Goal: Information Seeking & Learning: Learn about a topic

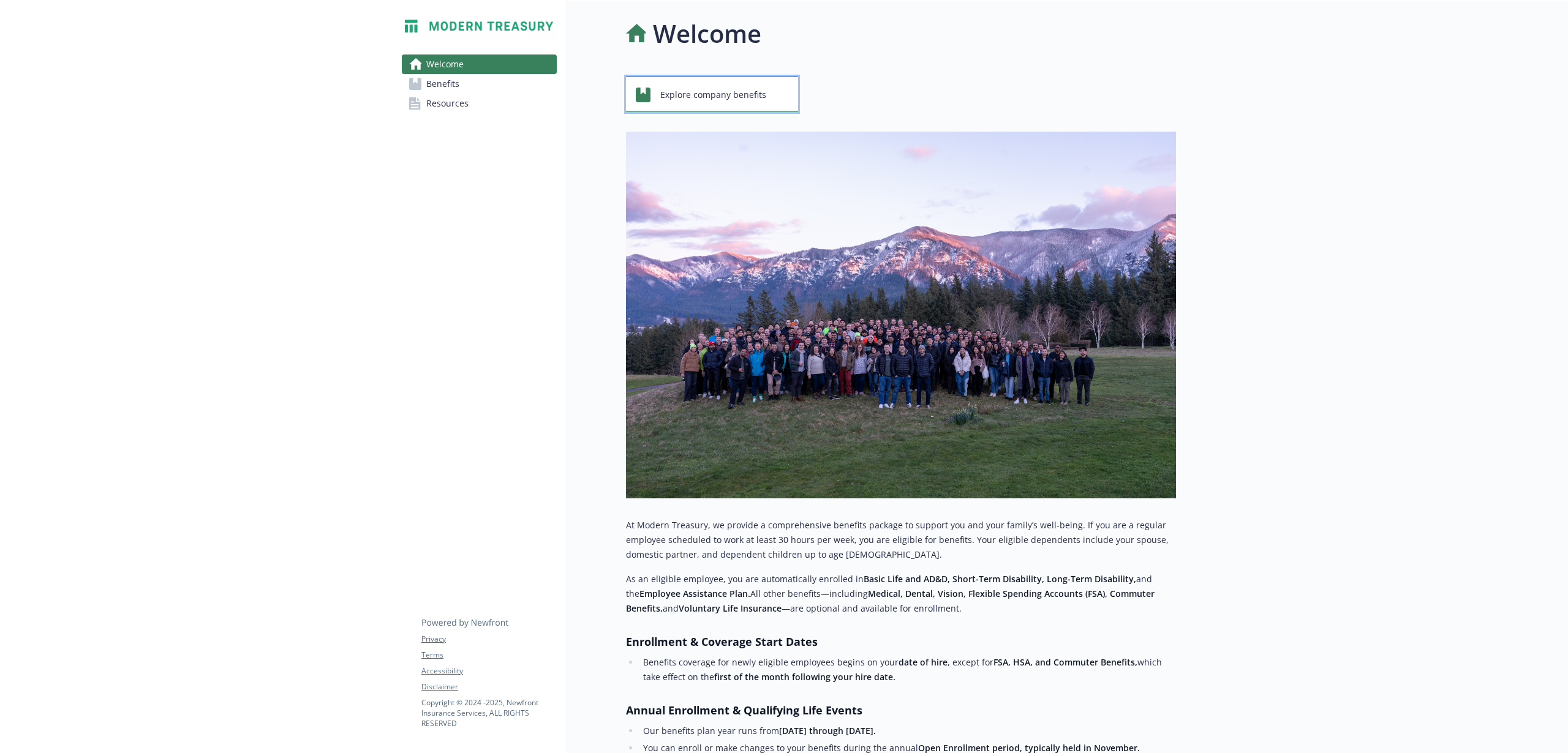
click at [735, 99] on span "Explore company benefits" at bounding box center [713, 95] width 106 height 24
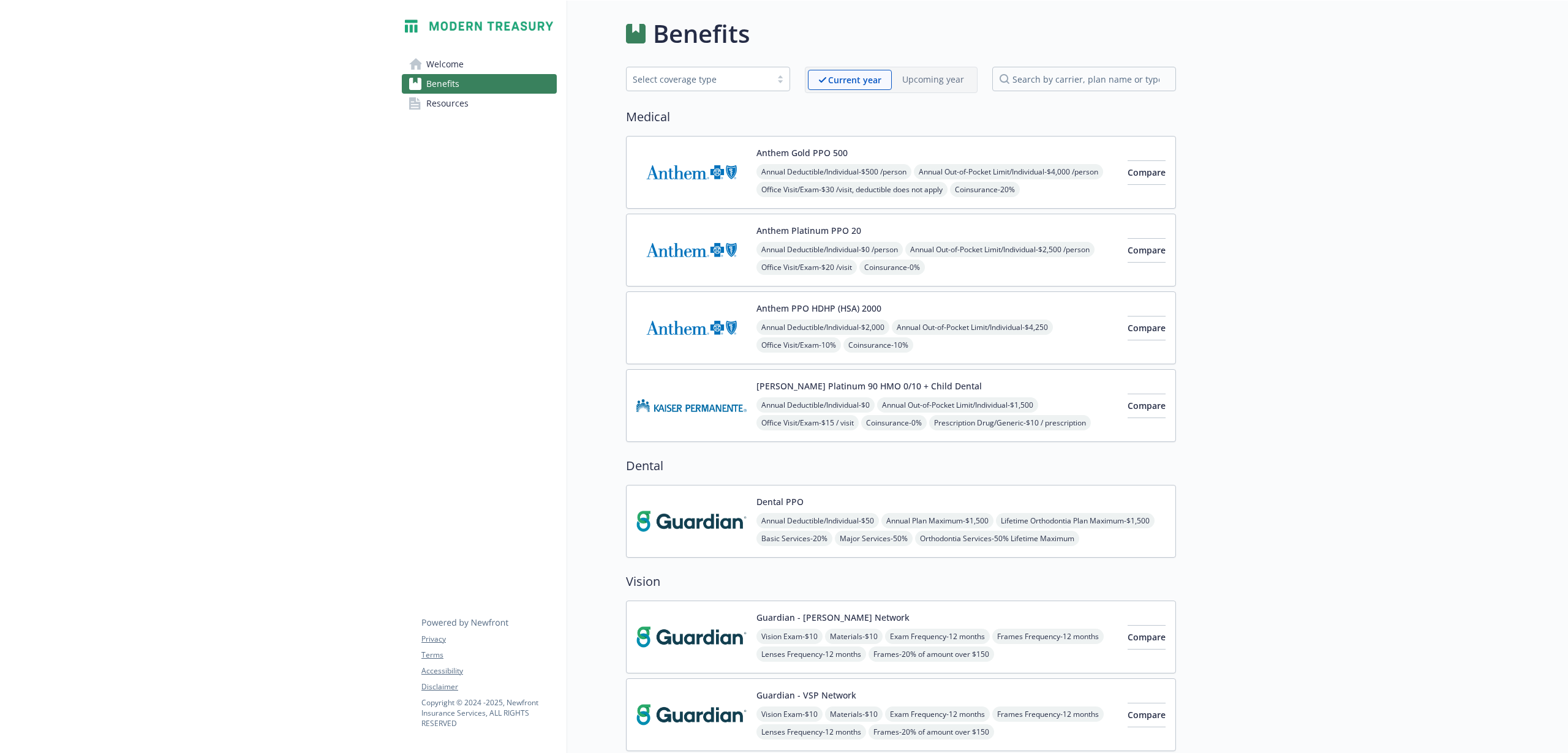
click at [1040, 315] on div "Anthem PPO HDHP (HSA) 2000 Annual Deductible/Individual - $2,000 Annual Out-of-…" at bounding box center [937, 328] width 361 height 52
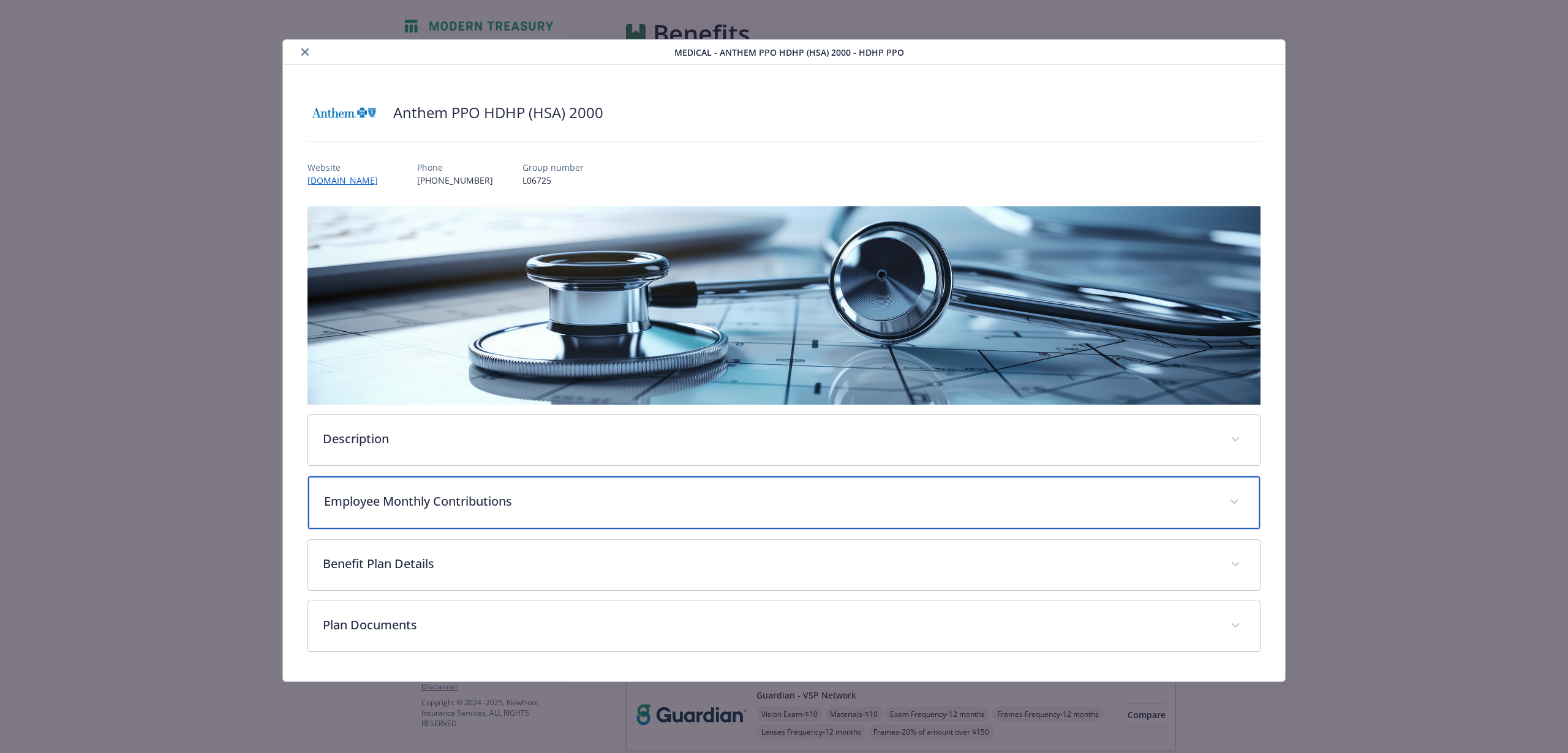
click at [544, 301] on div "Description Modern Treasury is pleased to offer medical coverage through Anthem…" at bounding box center [784, 430] width 954 height 446
click at [552, 508] on p "Employee Monthly Contributions" at bounding box center [769, 502] width 891 height 18
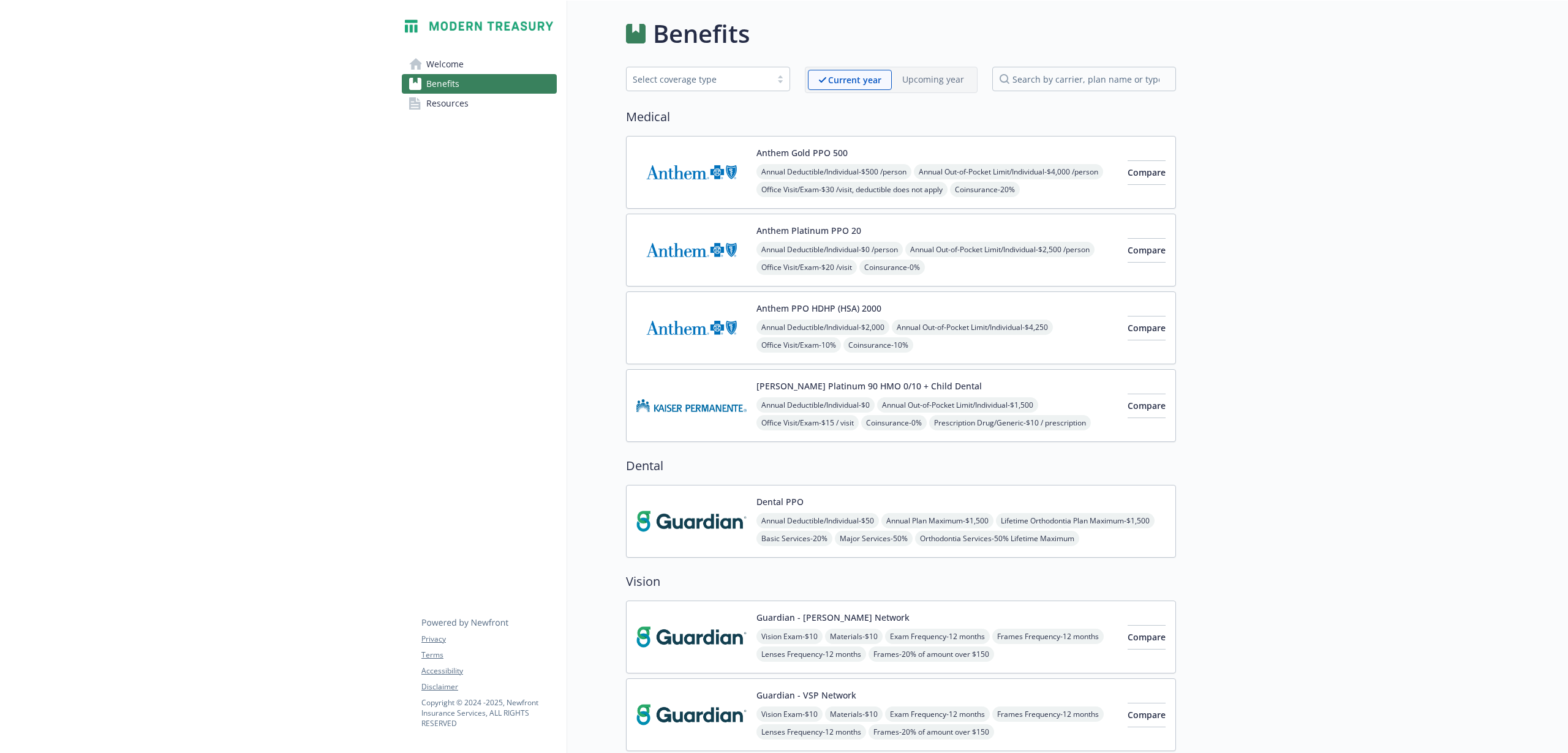
click at [975, 184] on div "Annual Deductible/Individual - $500 /person Annual Out-of-Pocket Limit/Individu…" at bounding box center [937, 216] width 361 height 104
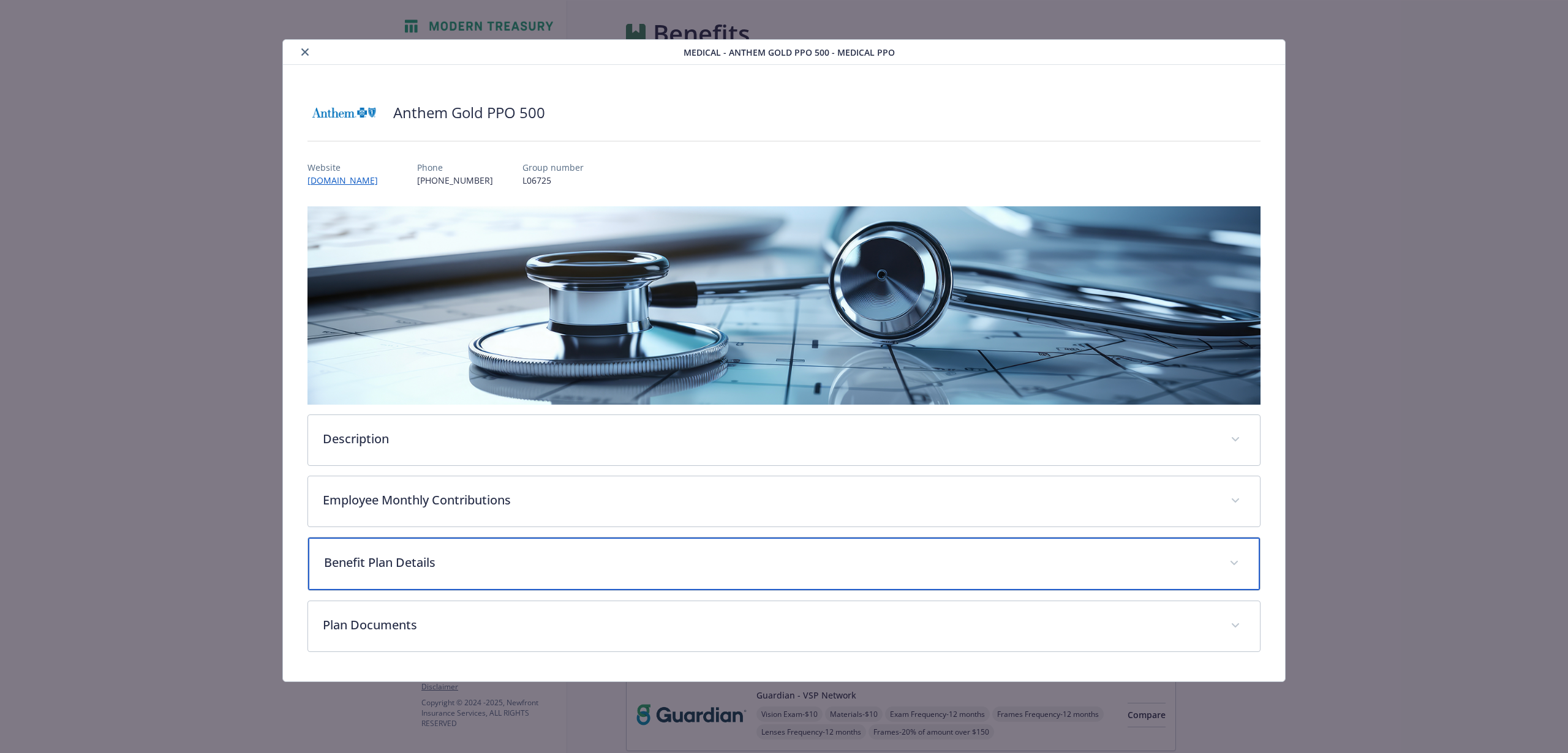
click at [567, 562] on p "Benefit Plan Details" at bounding box center [769, 562] width 891 height 18
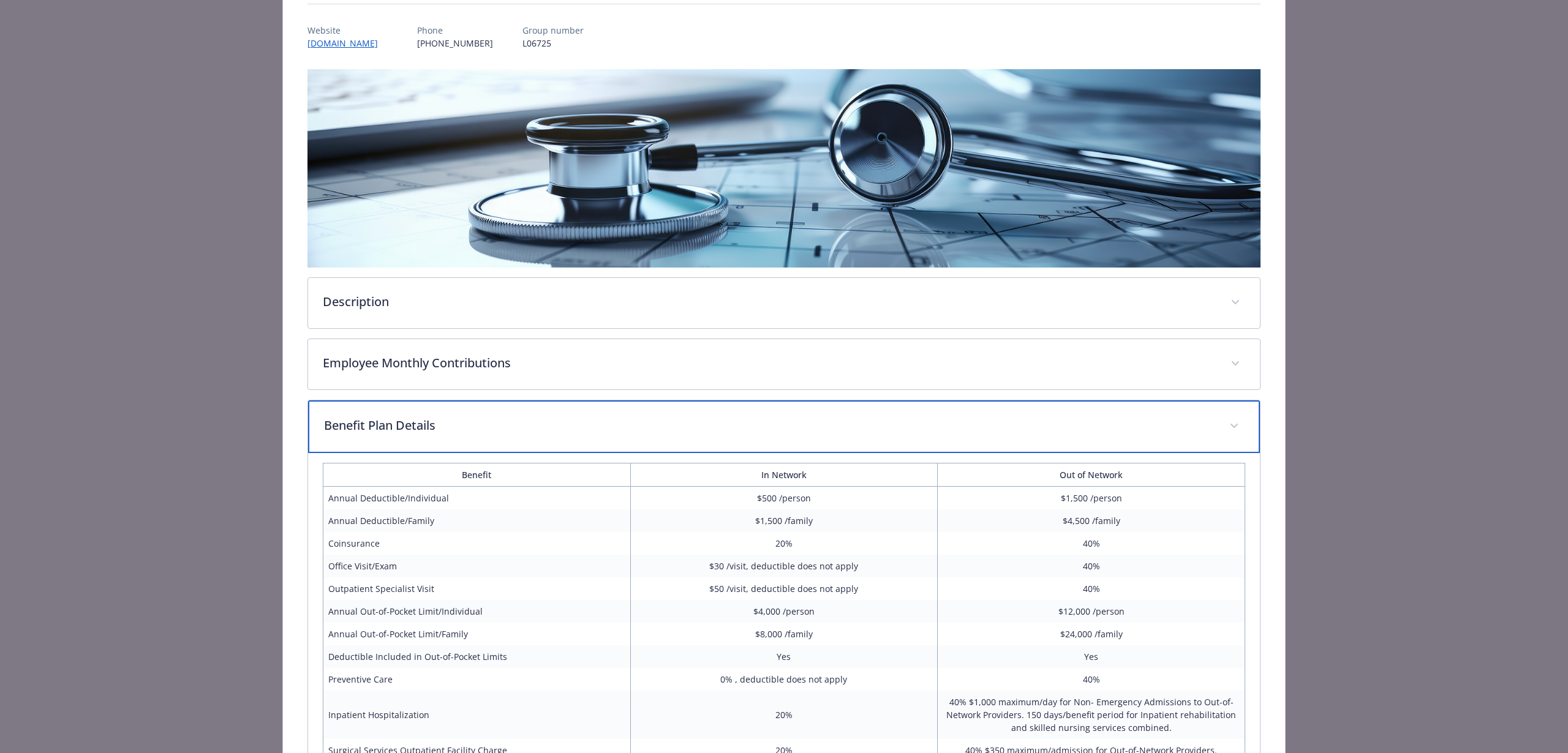
scroll to position [161, 0]
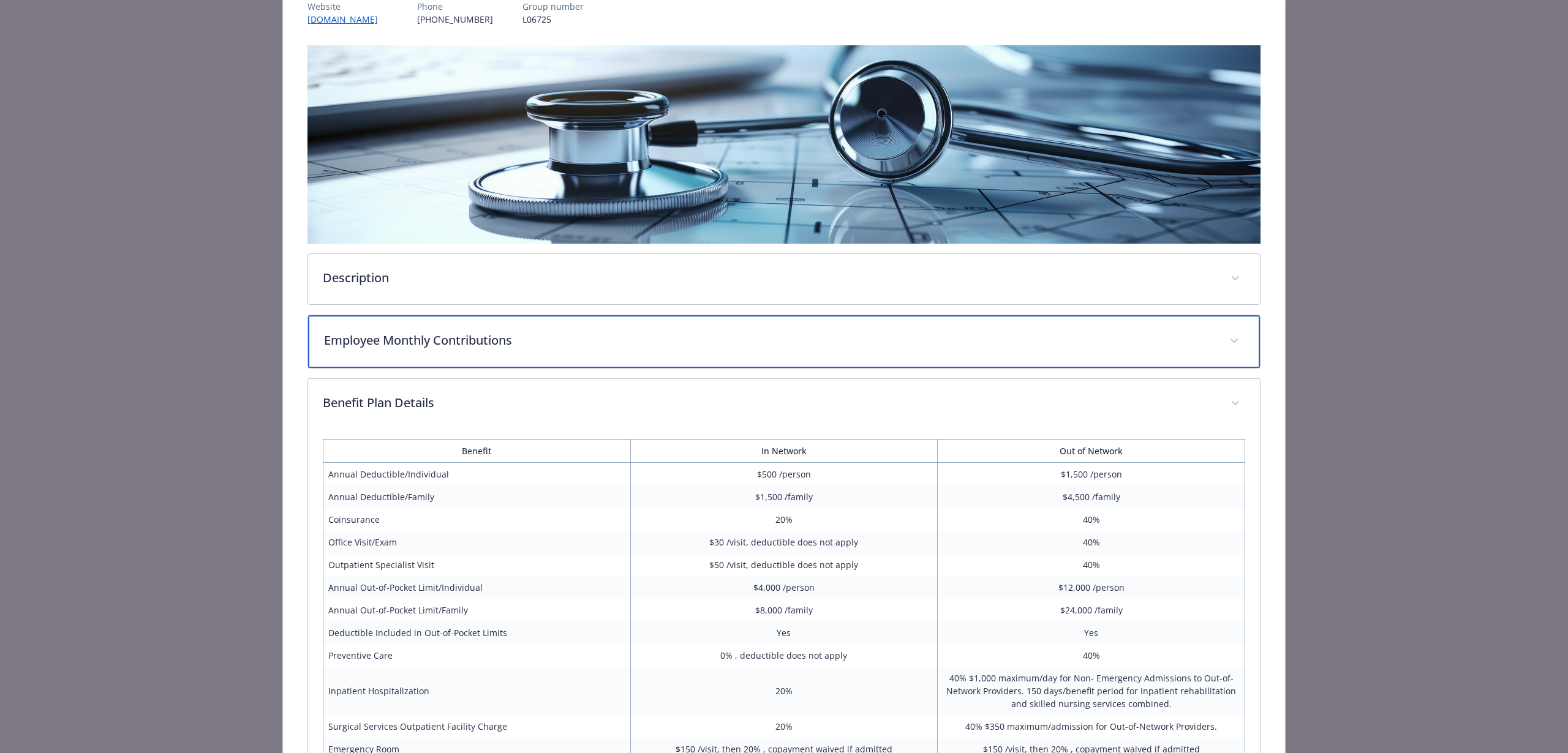
click at [554, 332] on p "Employee Monthly Contributions" at bounding box center [769, 340] width 891 height 18
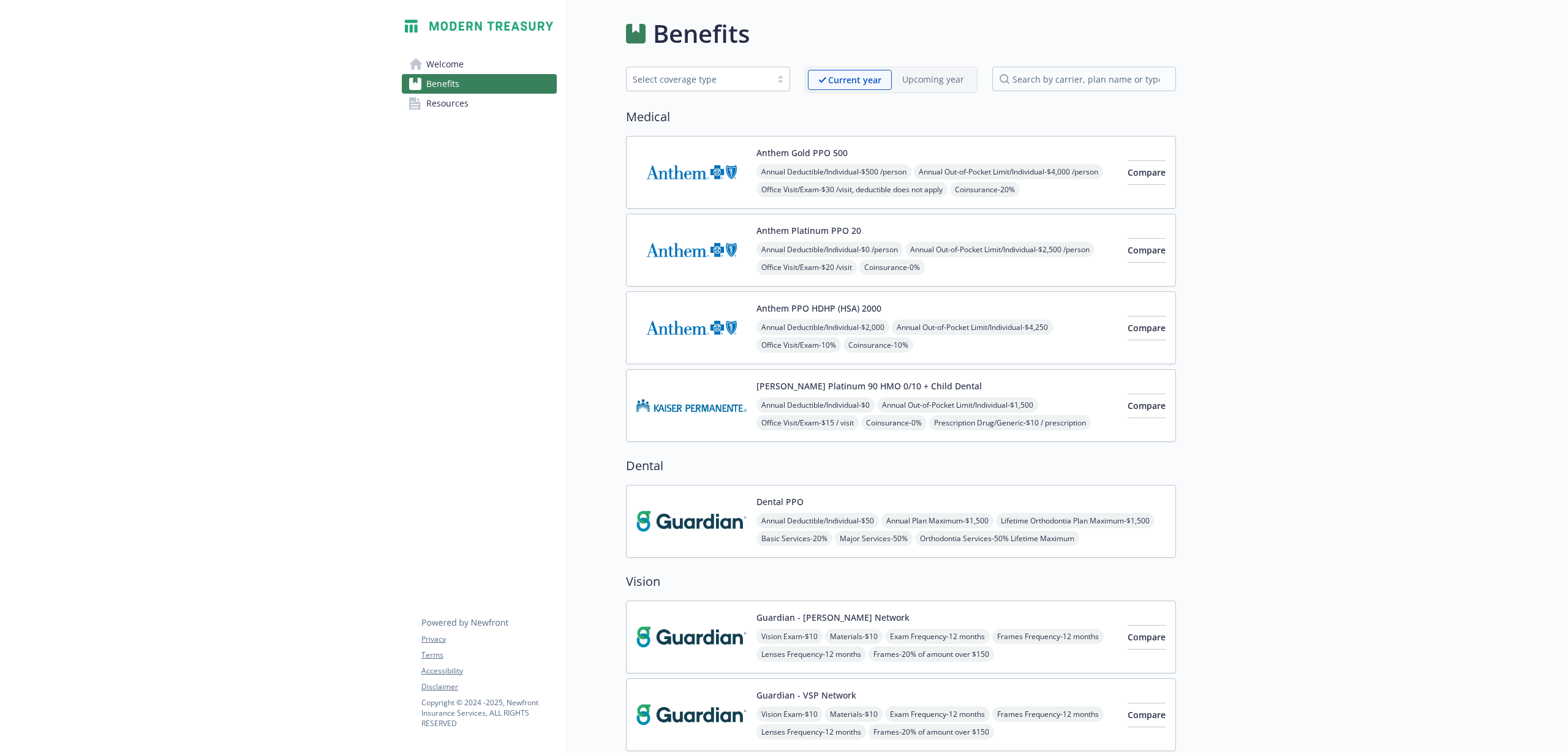
click at [936, 316] on div "Anthem PPO HDHP (HSA) 2000 Annual Deductible/Individual - $2,000 Annual Out-of-…" at bounding box center [937, 328] width 361 height 52
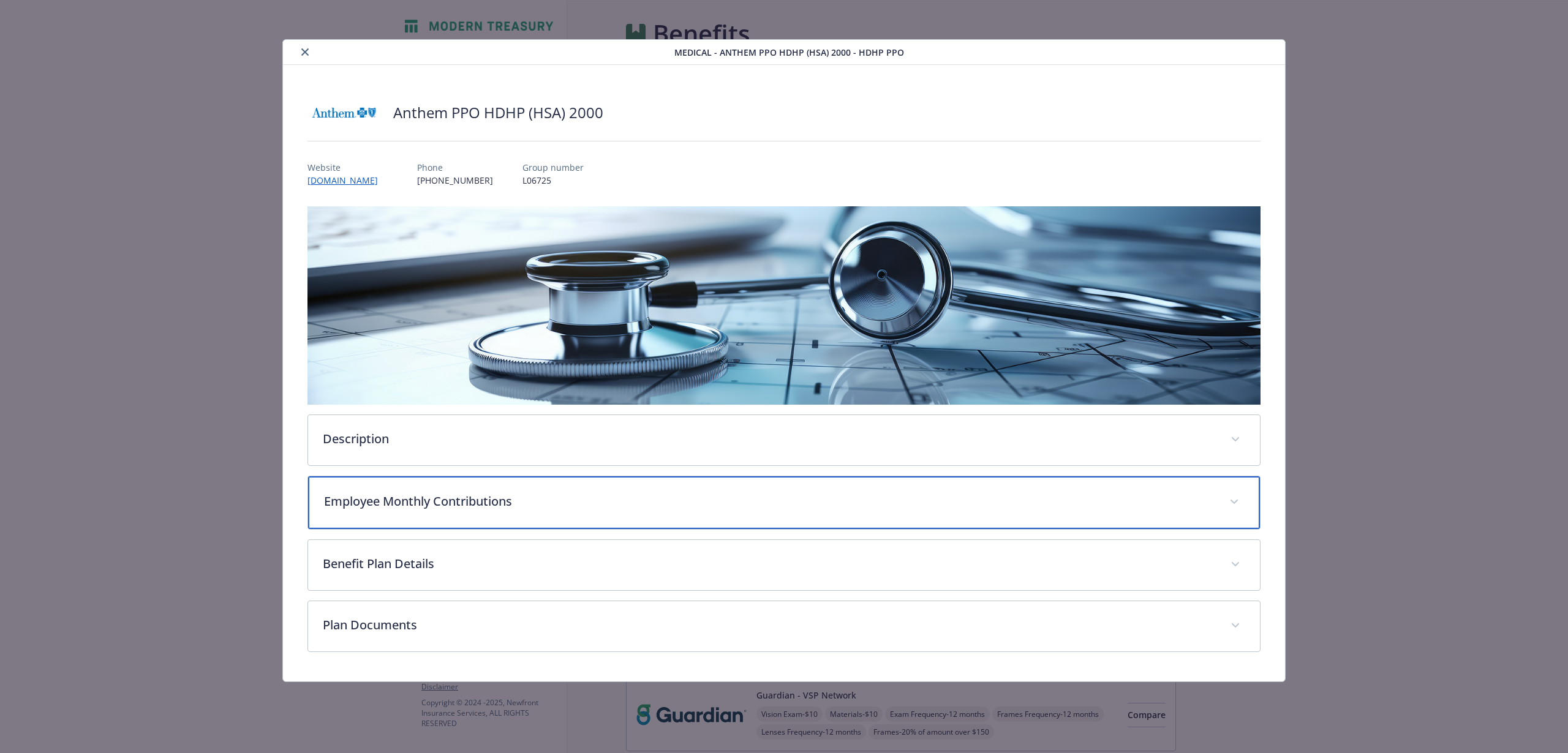
click at [554, 503] on p "Employee Monthly Contributions" at bounding box center [769, 502] width 891 height 18
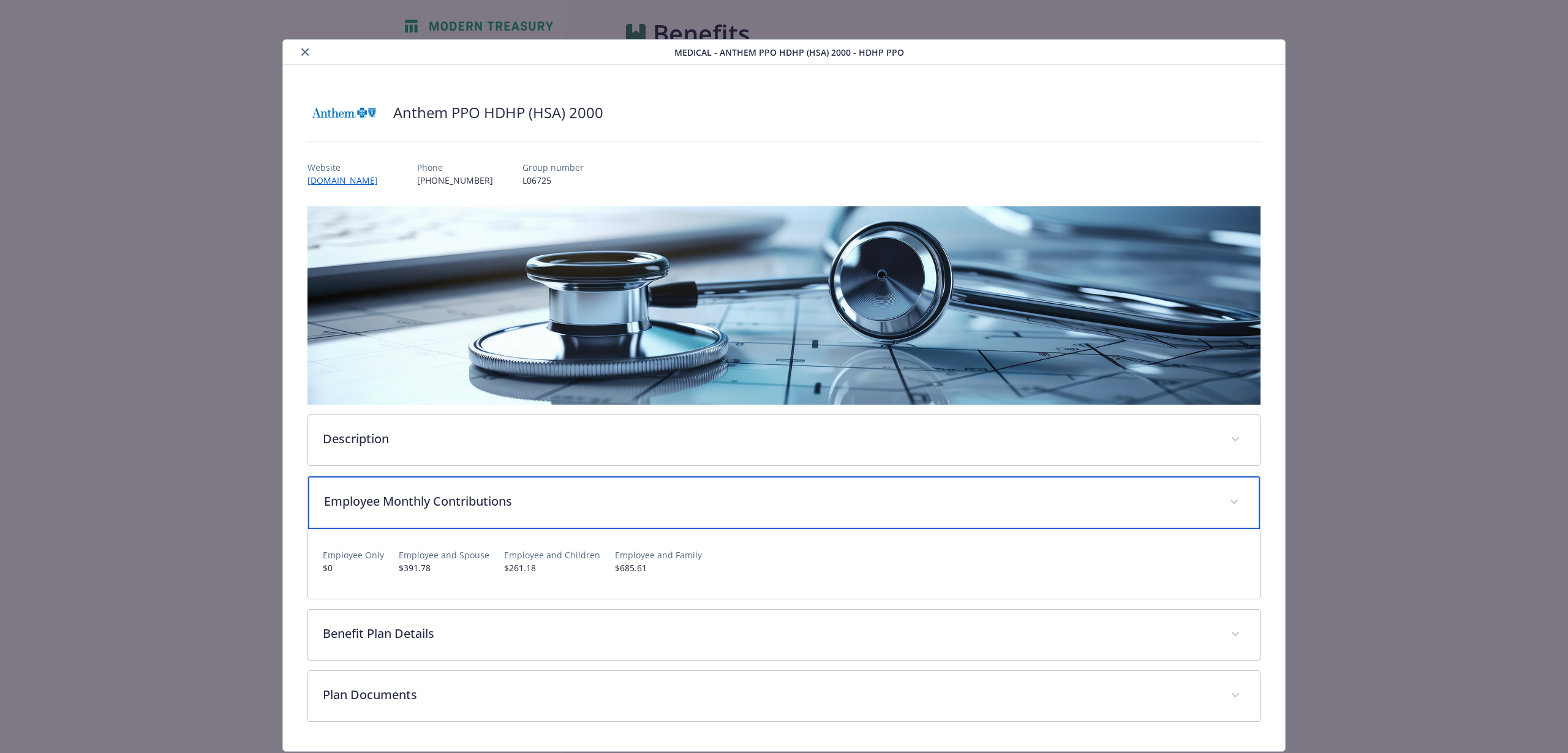
scroll to position [37, 0]
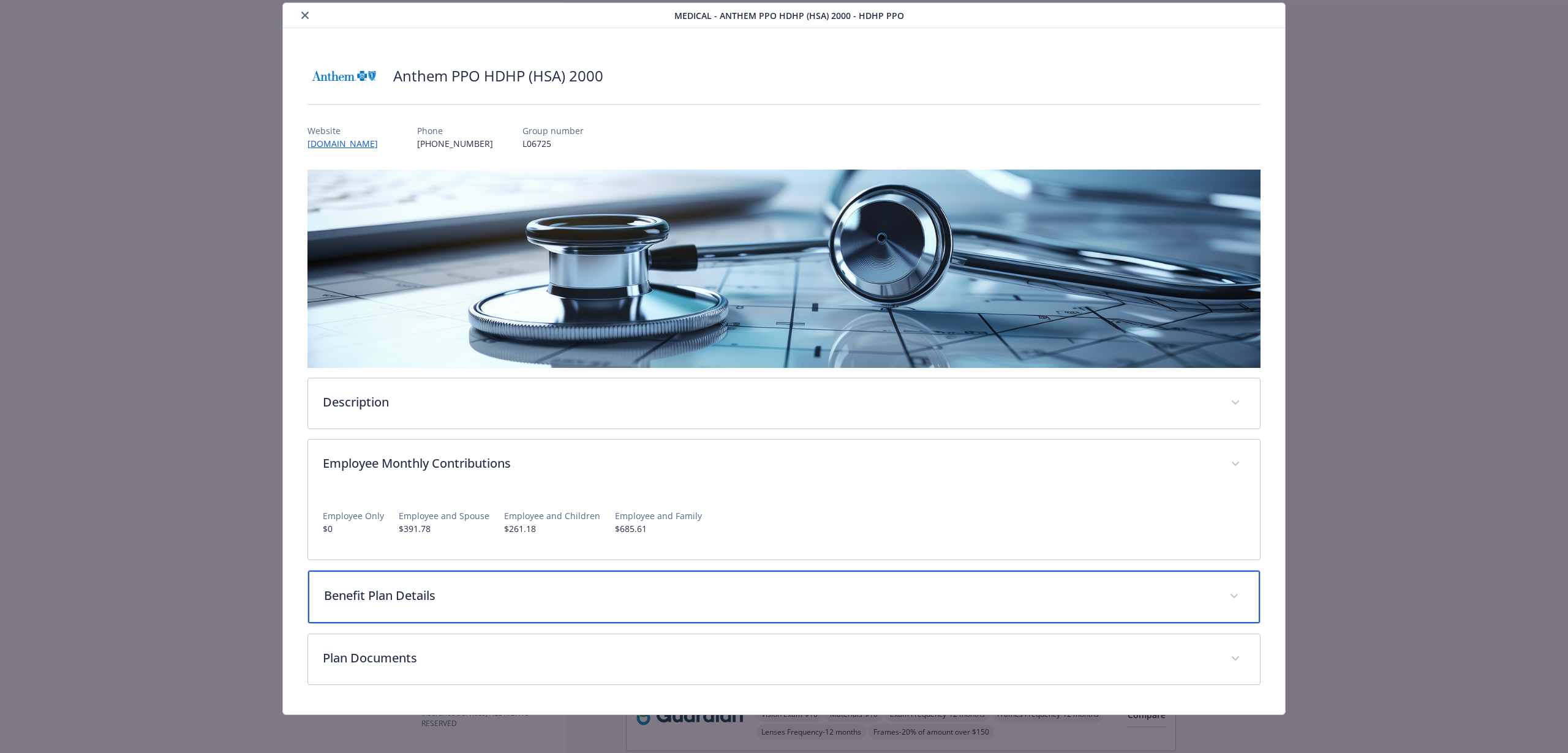
click at [553, 577] on div "Benefit Plan Details" at bounding box center [784, 597] width 952 height 53
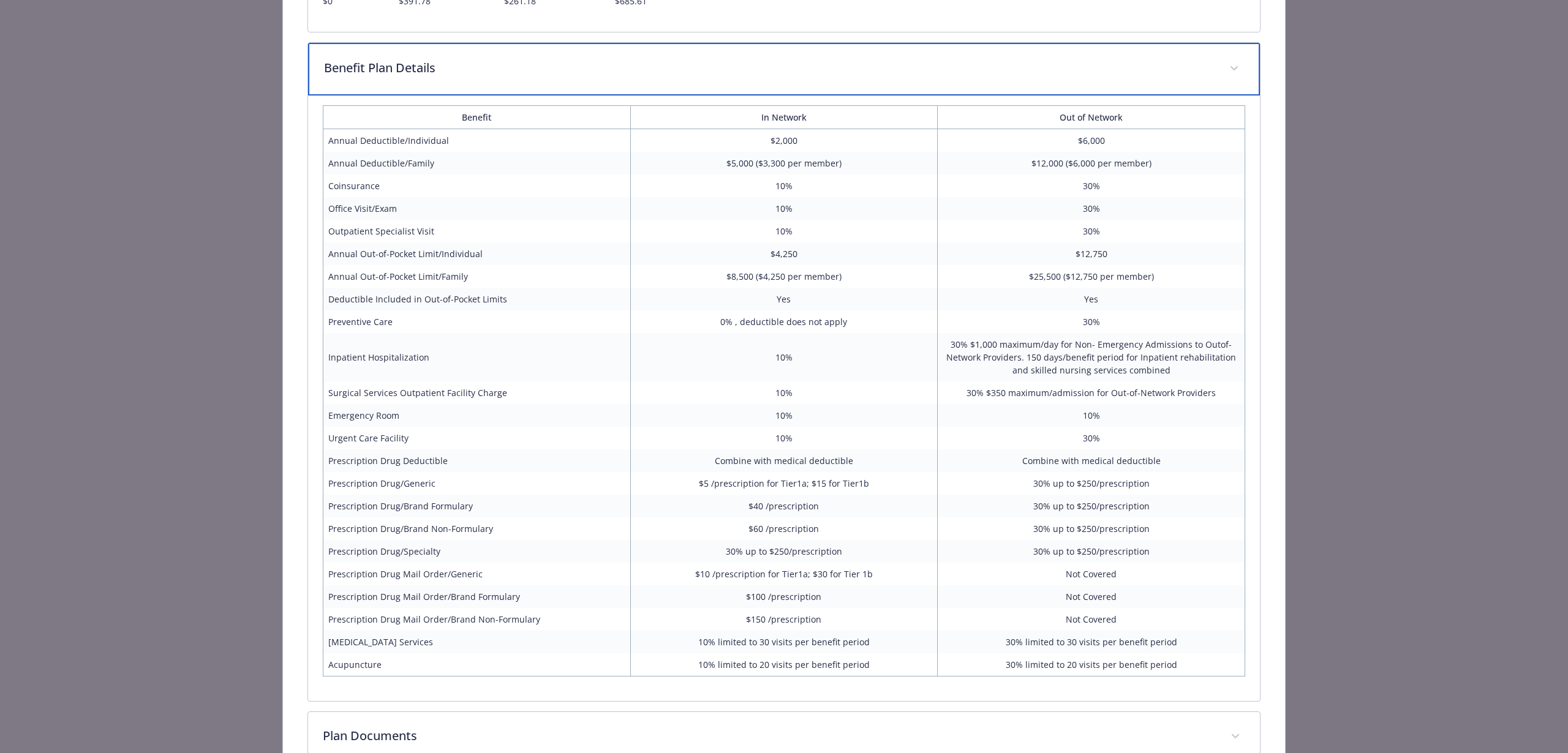
scroll to position [557, 0]
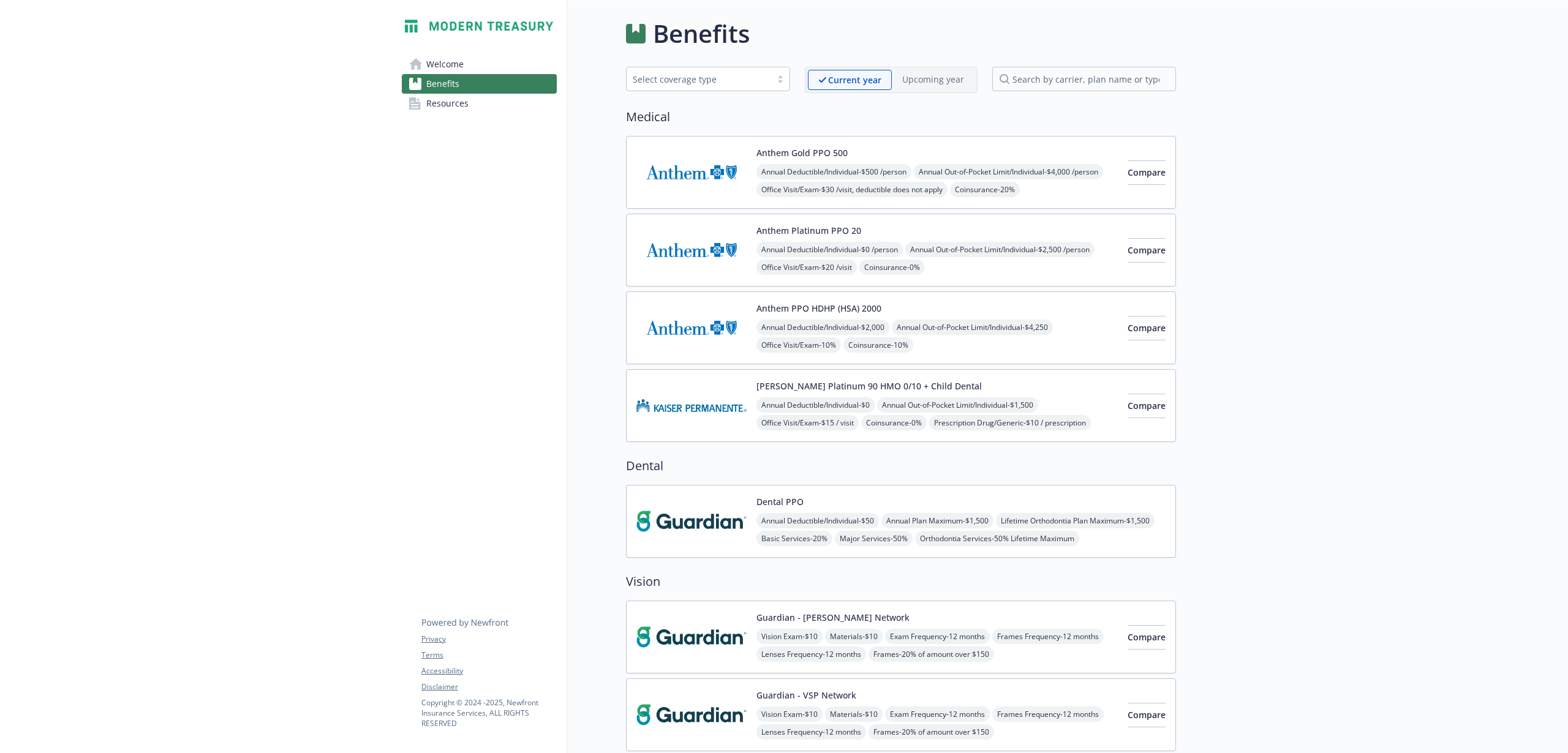
click at [976, 168] on div "Annual Deductible/Individual - $500 /person Annual Out-of-Pocket Limit/Individu…" at bounding box center [937, 216] width 361 height 104
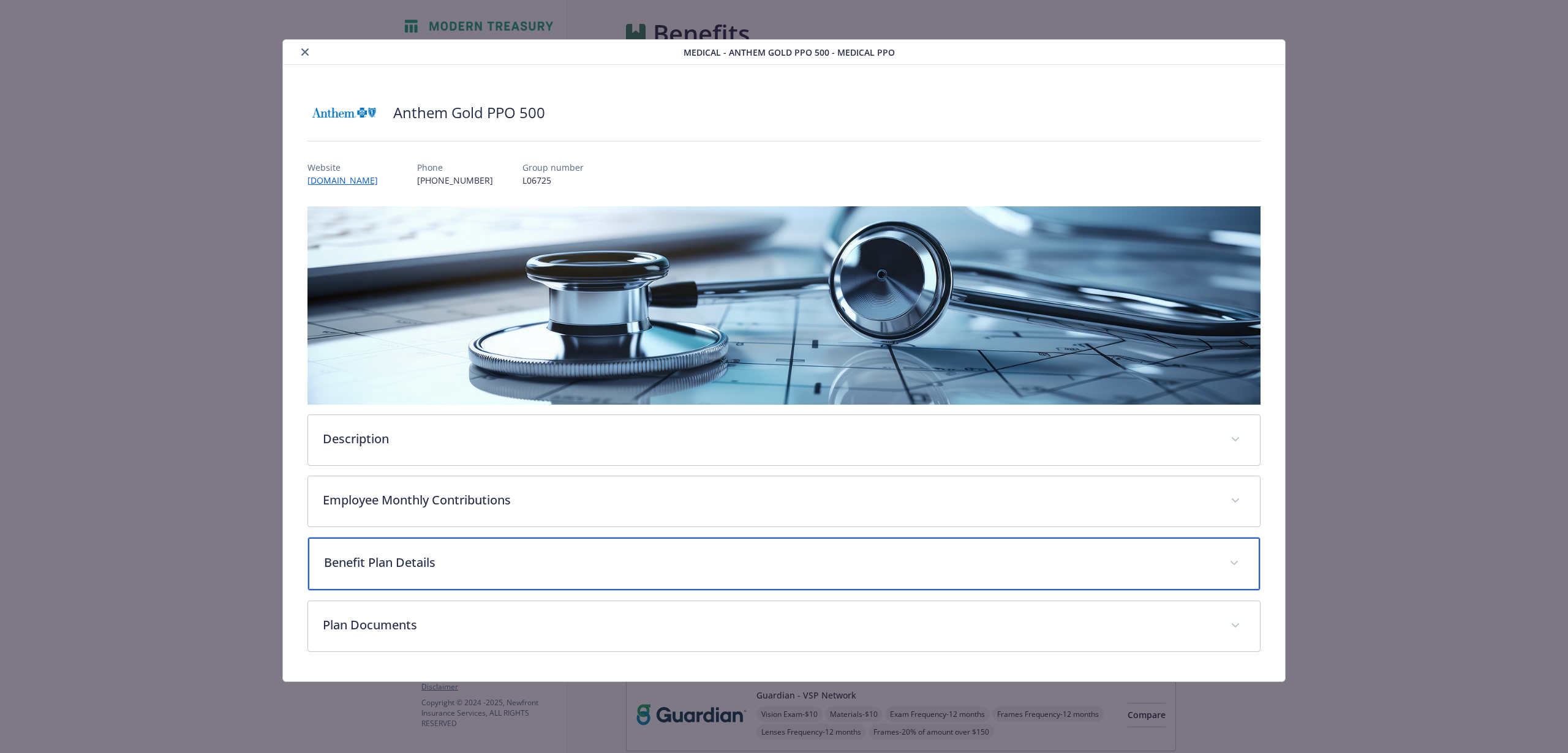
click at [482, 553] on p "Benefit Plan Details" at bounding box center [769, 562] width 891 height 18
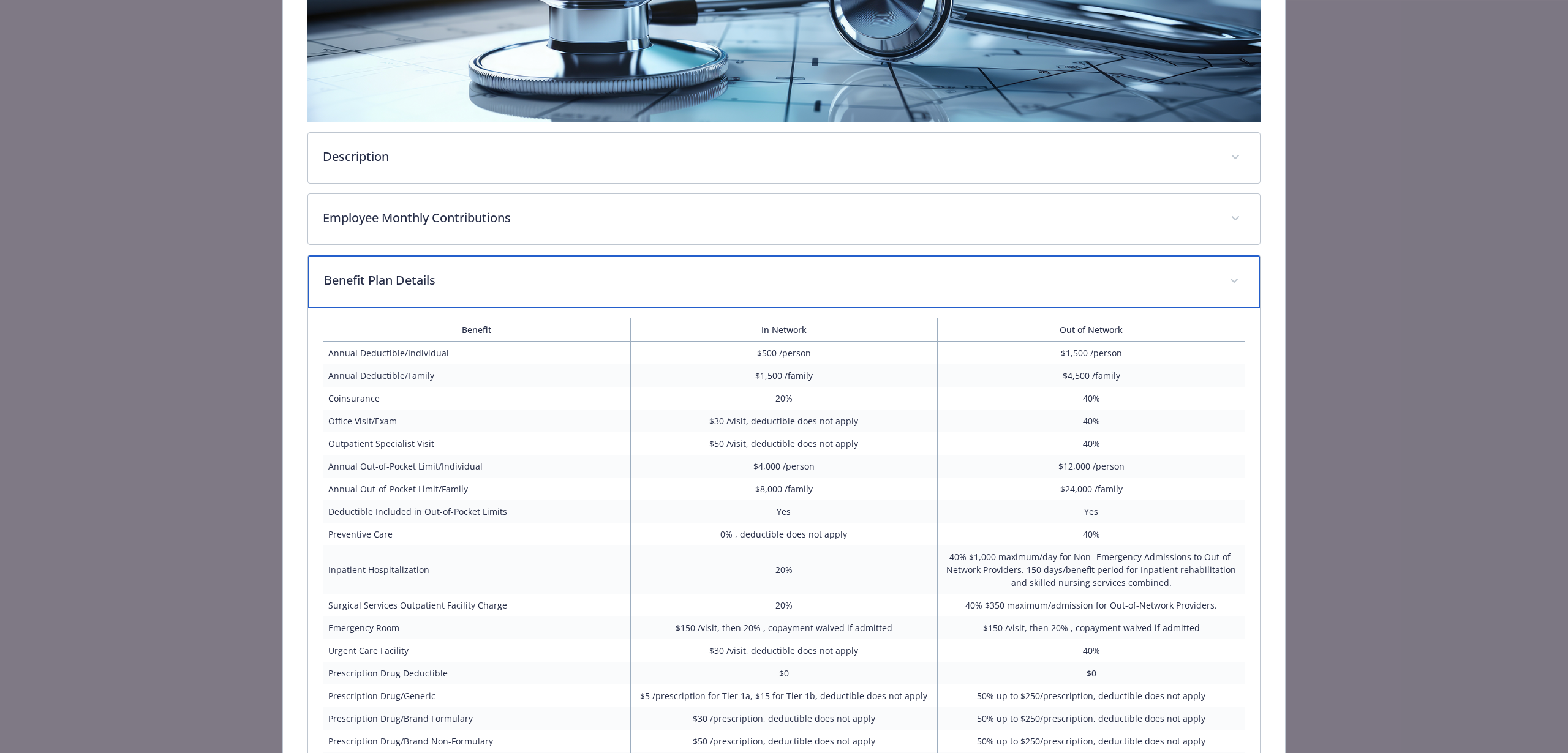
scroll to position [346, 0]
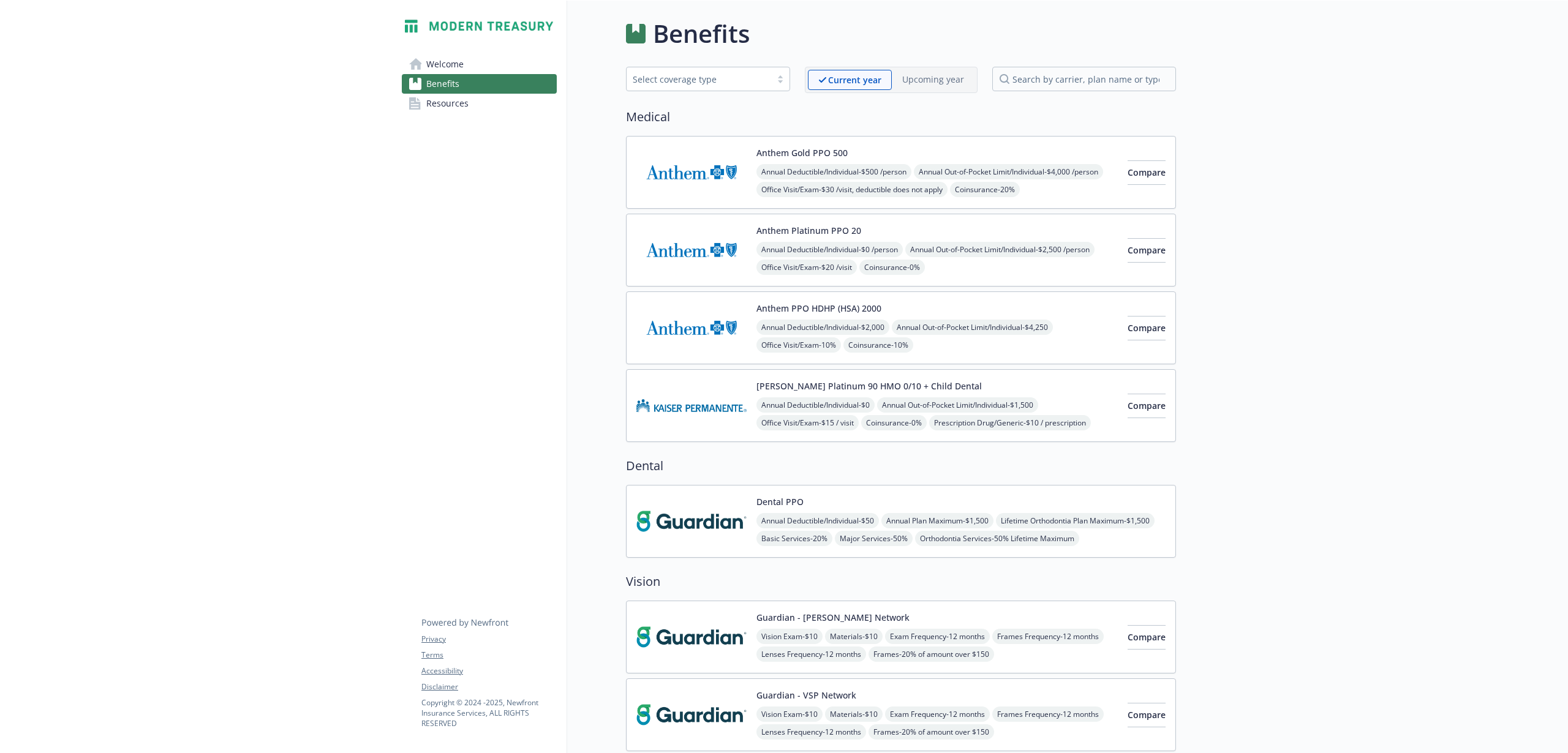
click at [914, 501] on div "Dental PPO Annual Deductible/Individual - $50 Annual Plan Maximum - $1,500 Life…" at bounding box center [961, 521] width 409 height 52
click at [913, 503] on div "Dental PPO Annual Deductible/Individual - $50 Annual Plan Maximum - $1,500 Life…" at bounding box center [961, 521] width 409 height 52
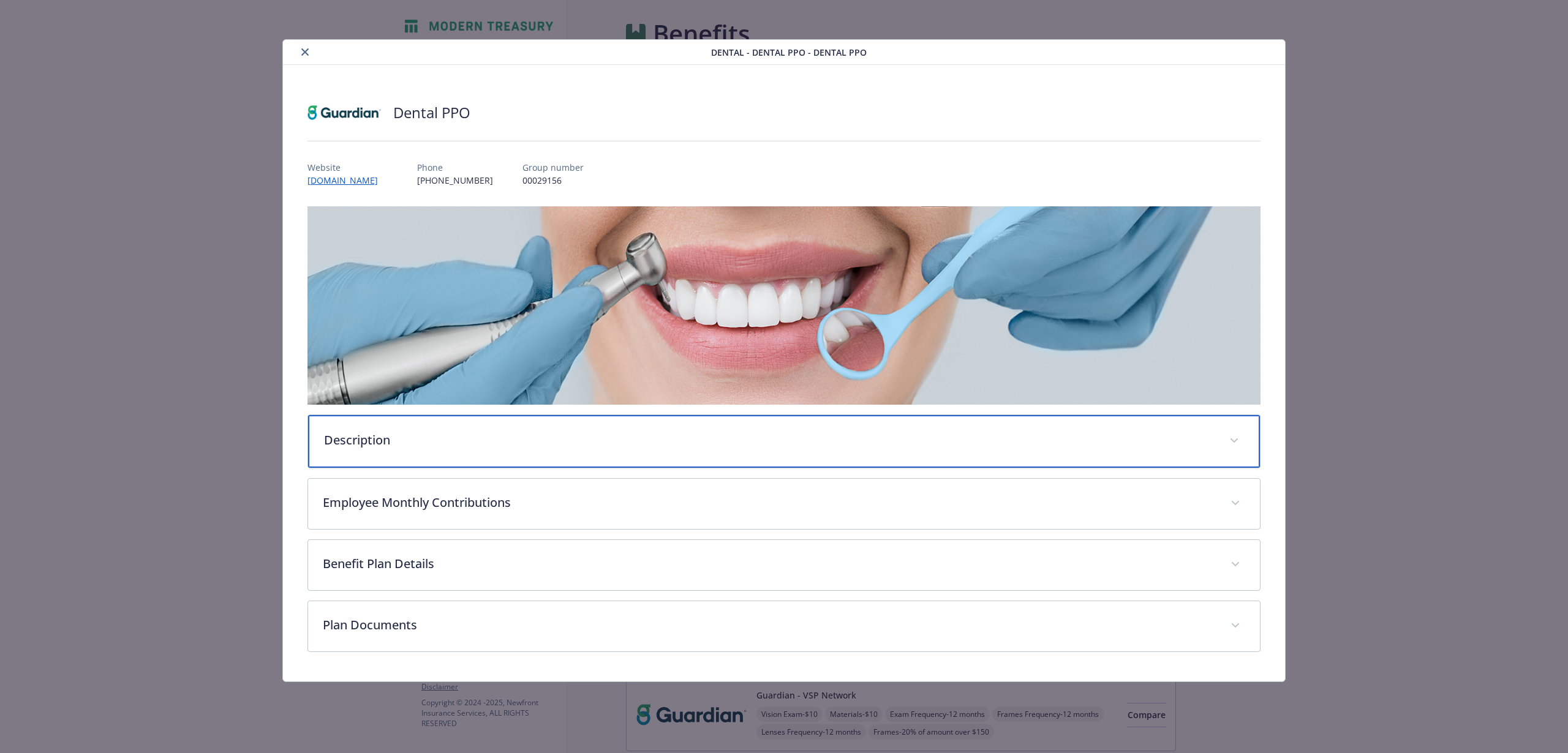
click at [547, 451] on div "Description" at bounding box center [784, 442] width 952 height 53
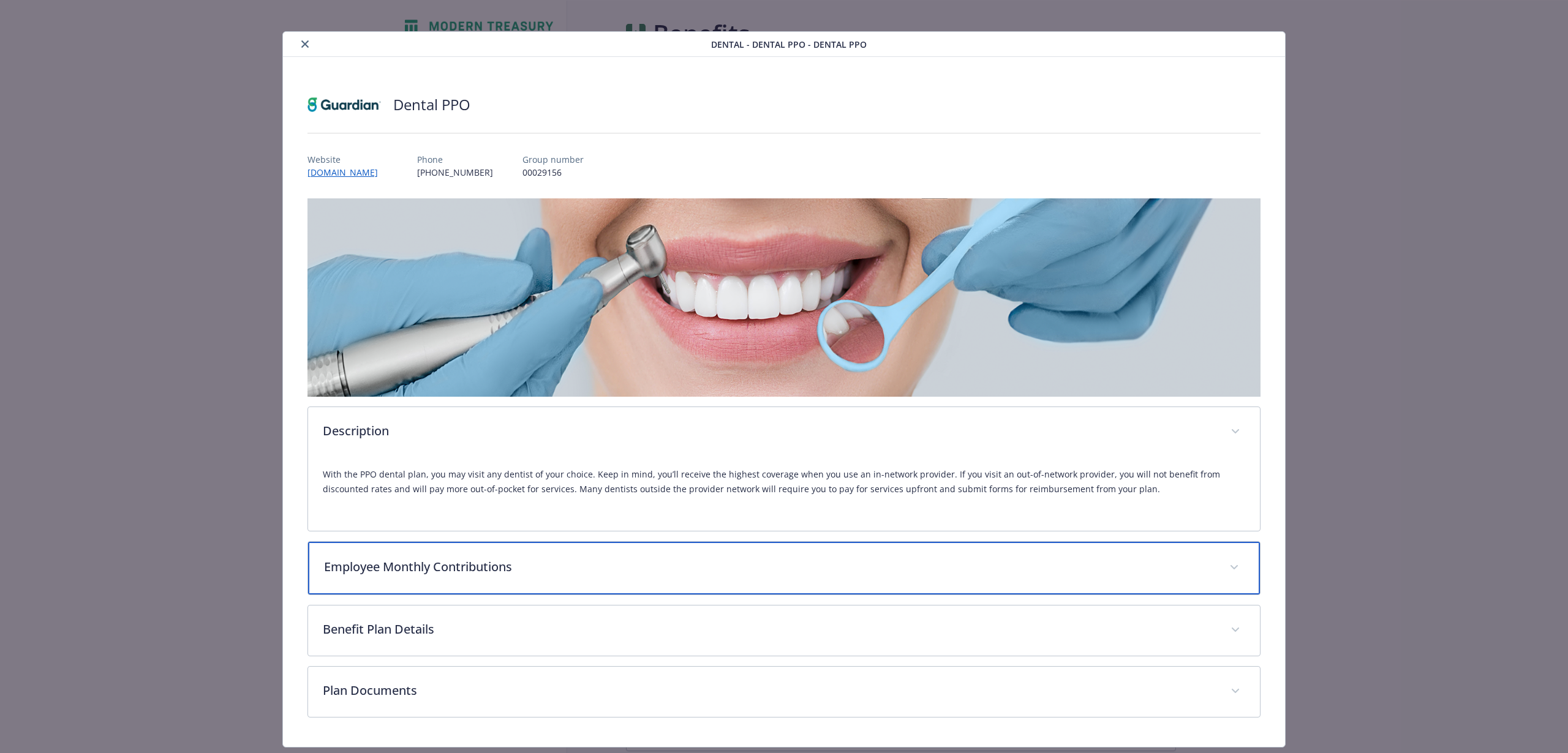
click at [583, 556] on div "Employee Monthly Contributions" at bounding box center [784, 569] width 952 height 53
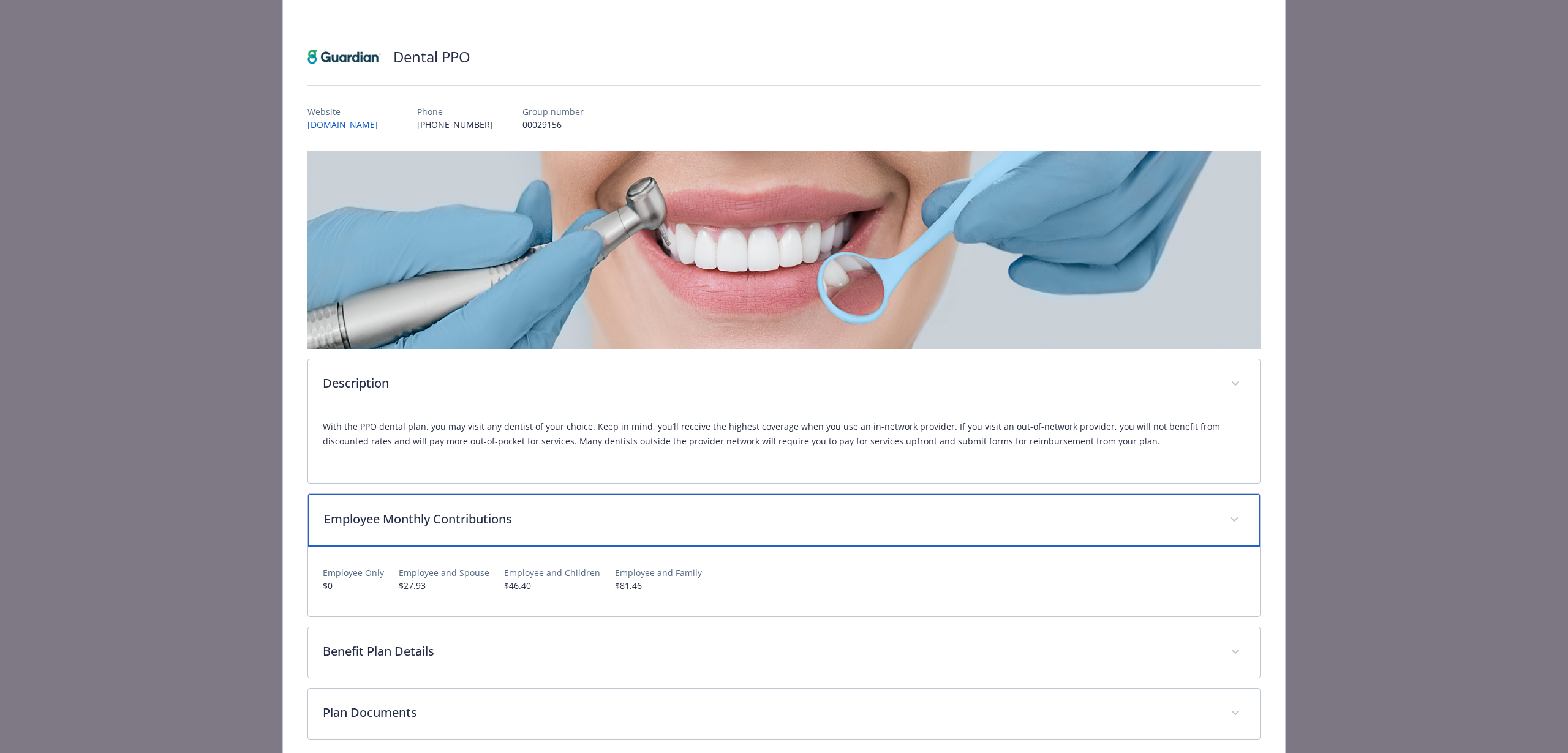
scroll to position [111, 0]
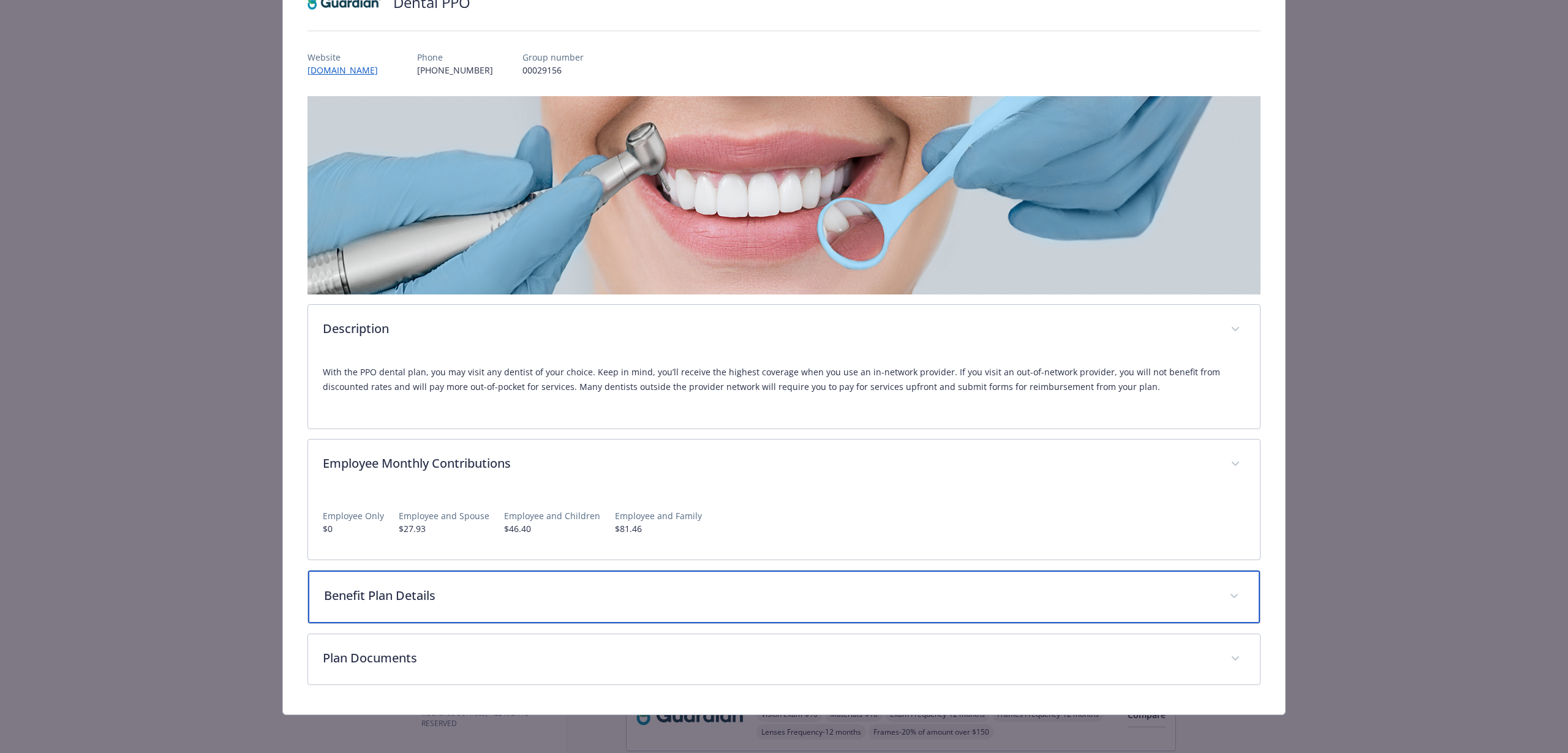
click at [582, 578] on div "Benefit Plan Details" at bounding box center [784, 597] width 952 height 53
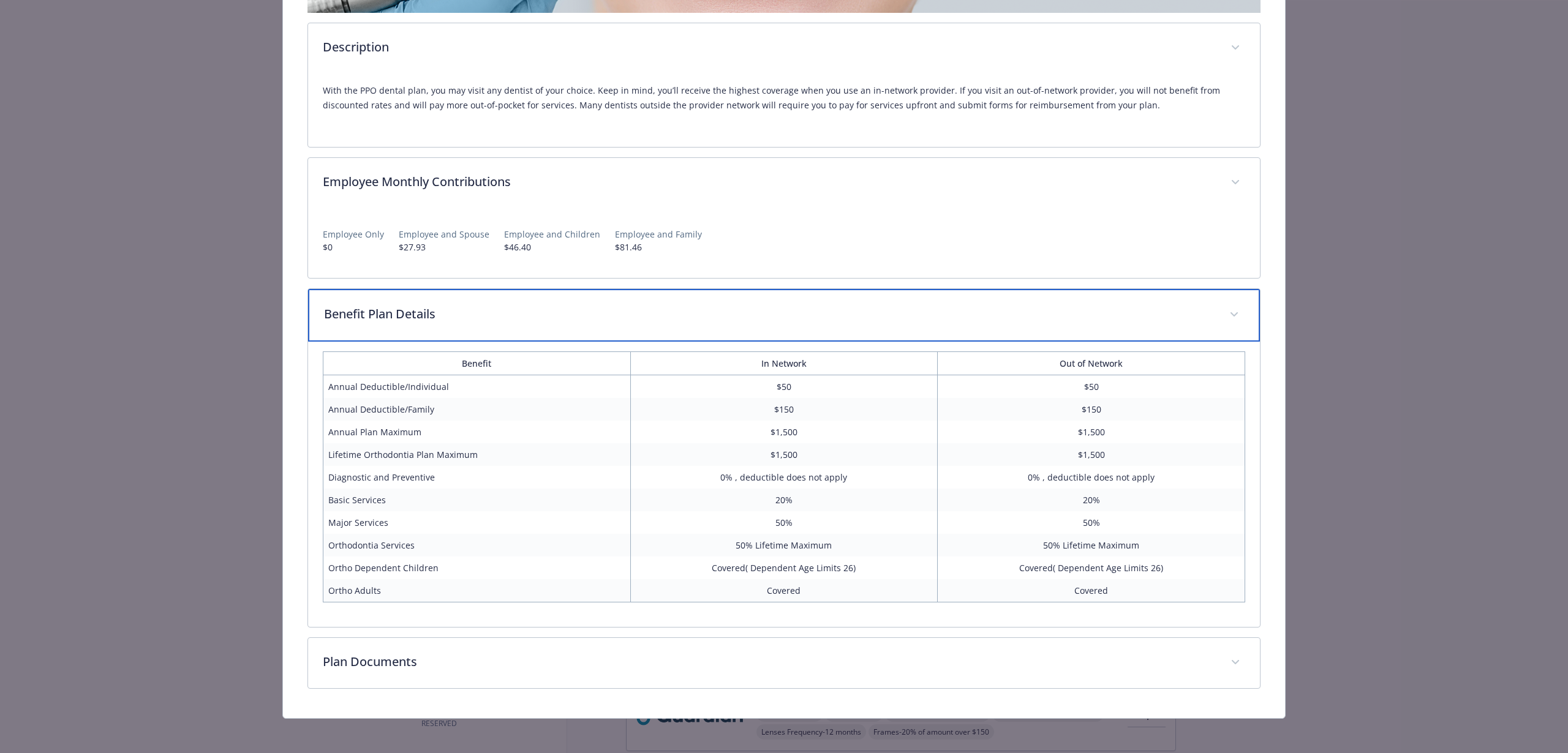
scroll to position [396, 0]
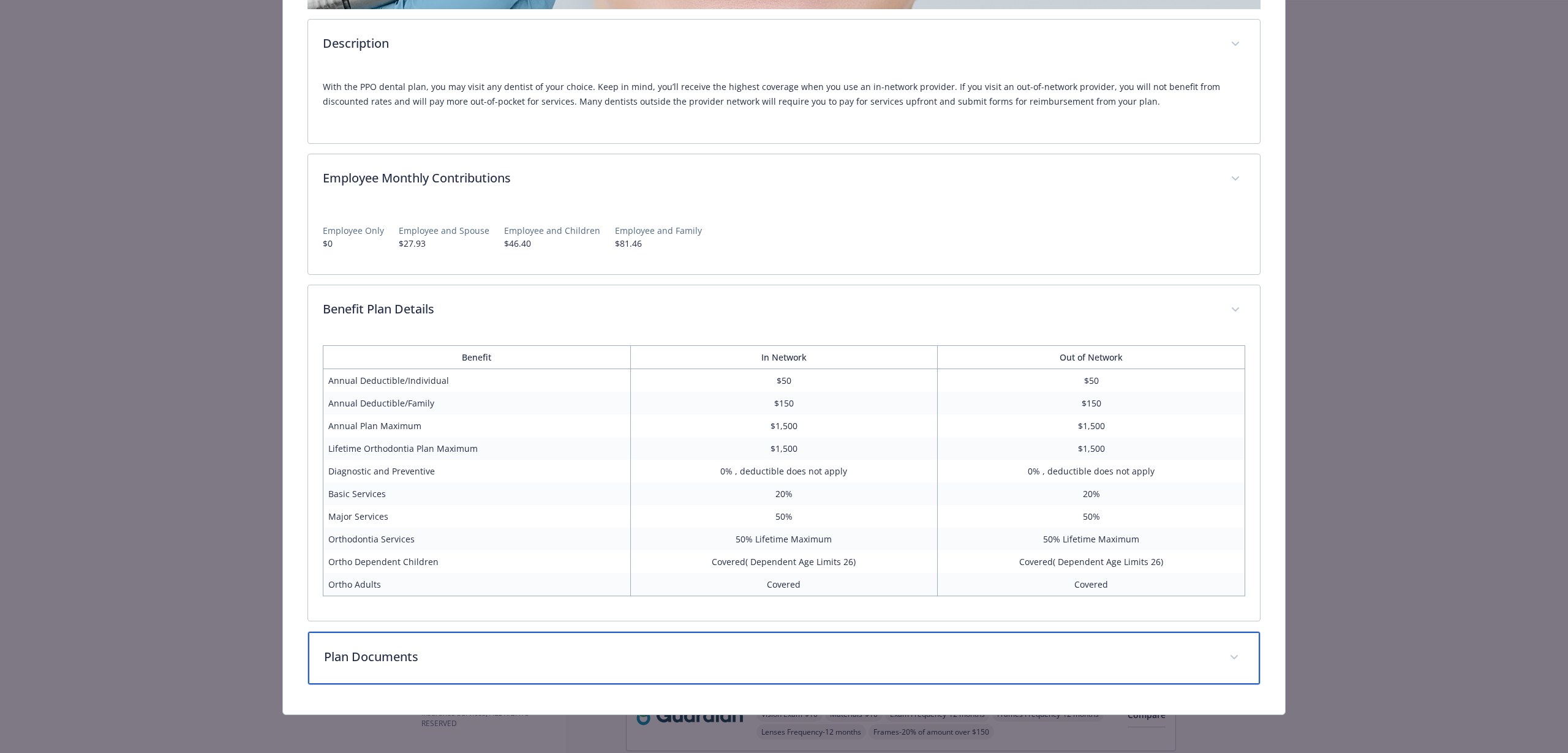
click at [524, 651] on p "Plan Documents" at bounding box center [769, 657] width 891 height 18
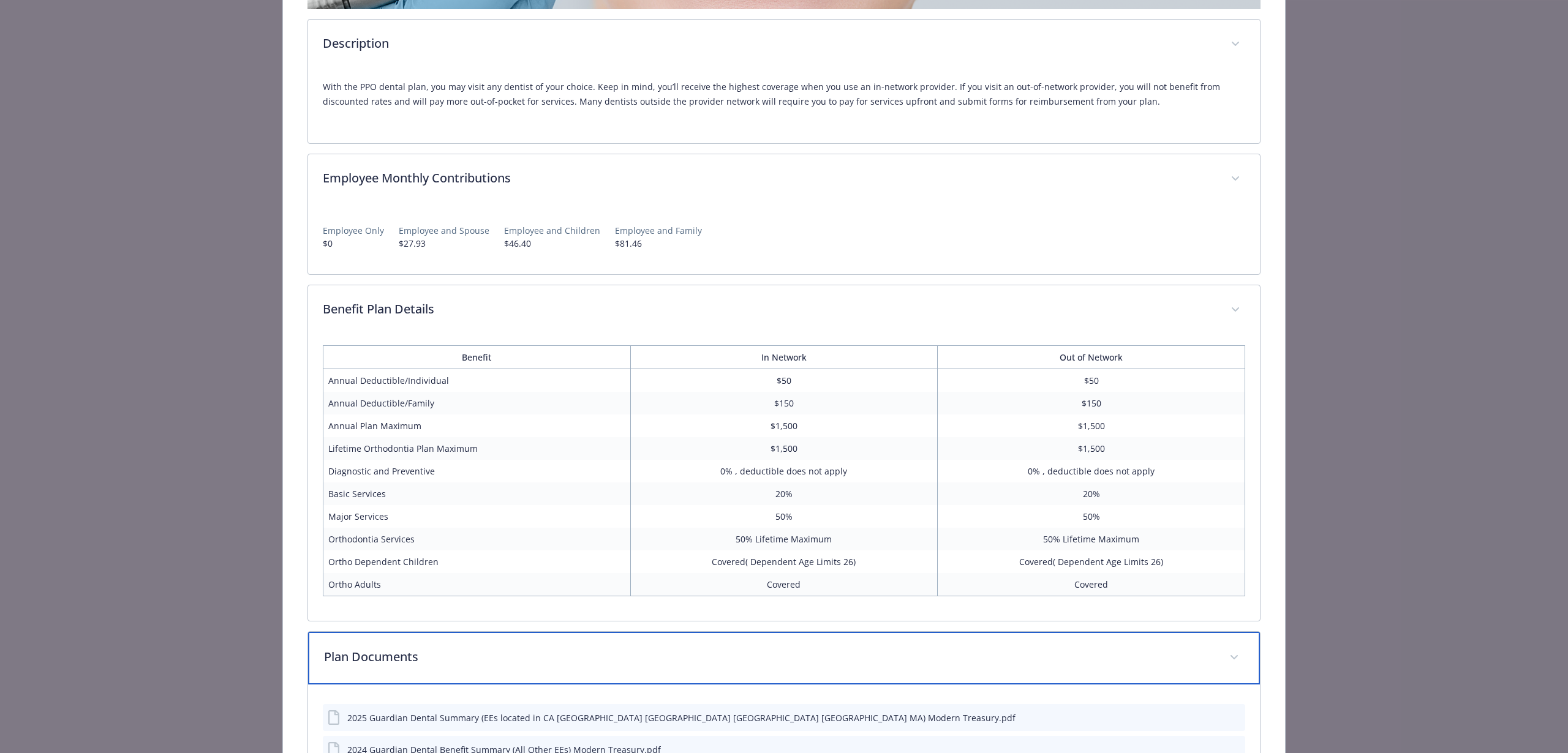
scroll to position [562, 0]
